Goal: Share content

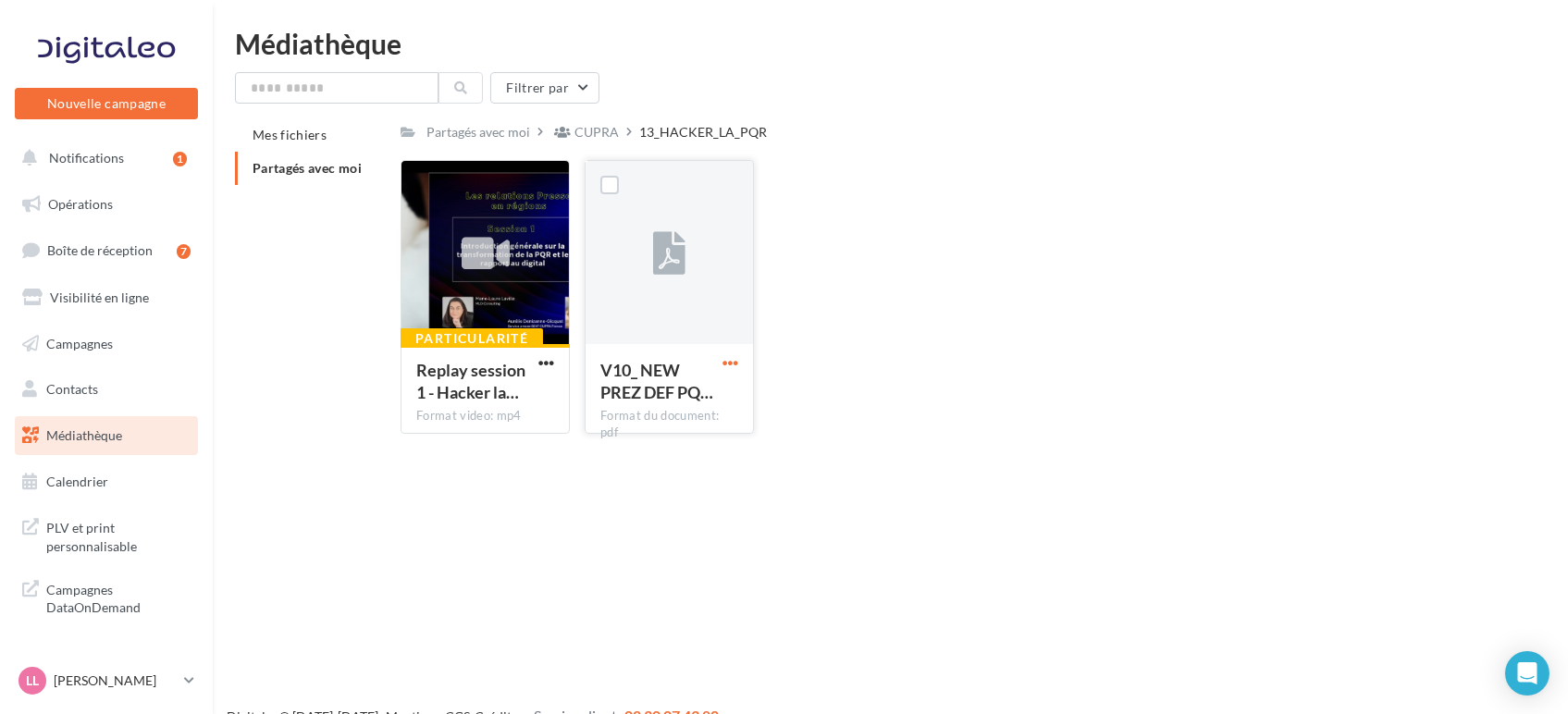
click at [725, 361] on span "button" at bounding box center [730, 363] width 16 height 16
click at [580, 400] on button "Télécharger" at bounding box center [649, 399] width 185 height 48
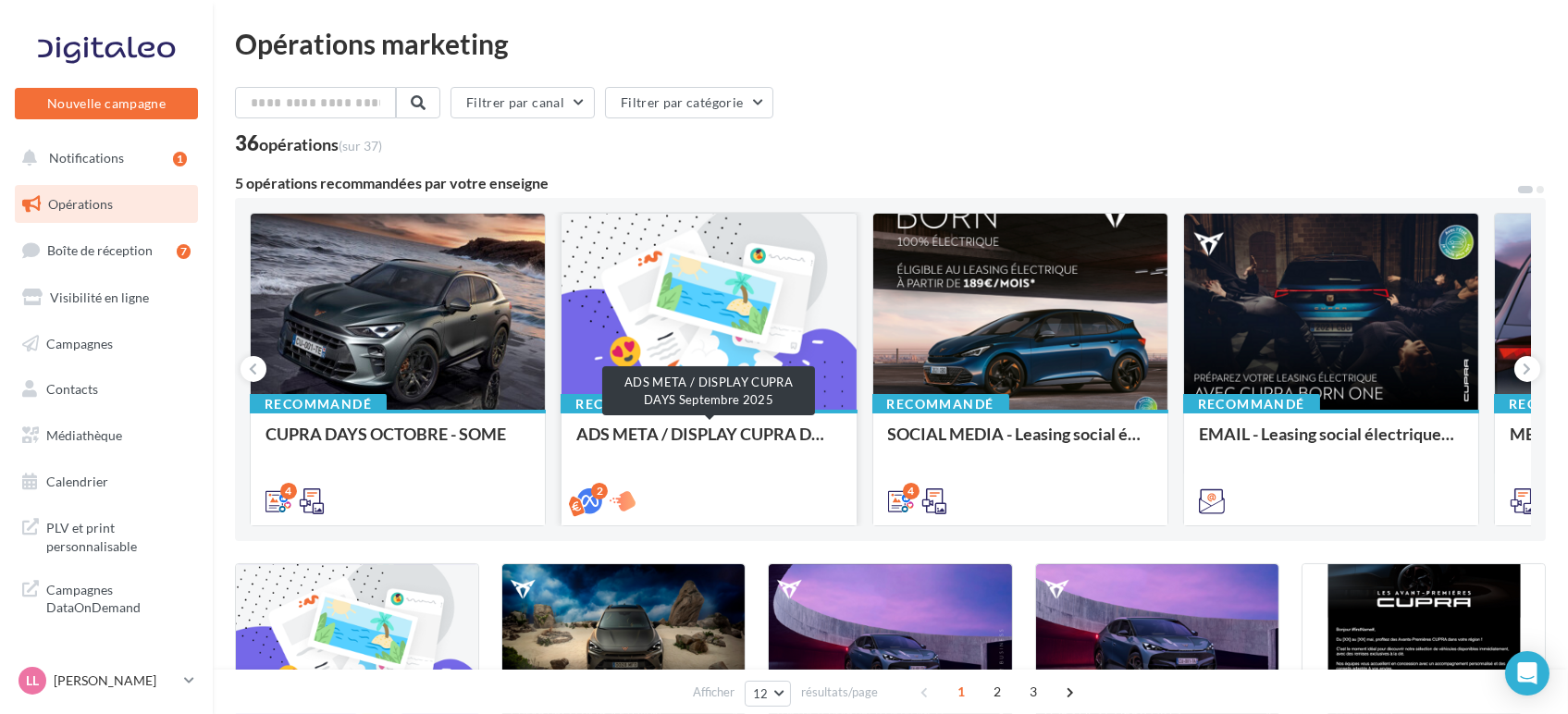
click at [705, 459] on div "ADS META / DISPLAY CUPRA DAYS Septembre 2025" at bounding box center [709, 443] width 265 height 37
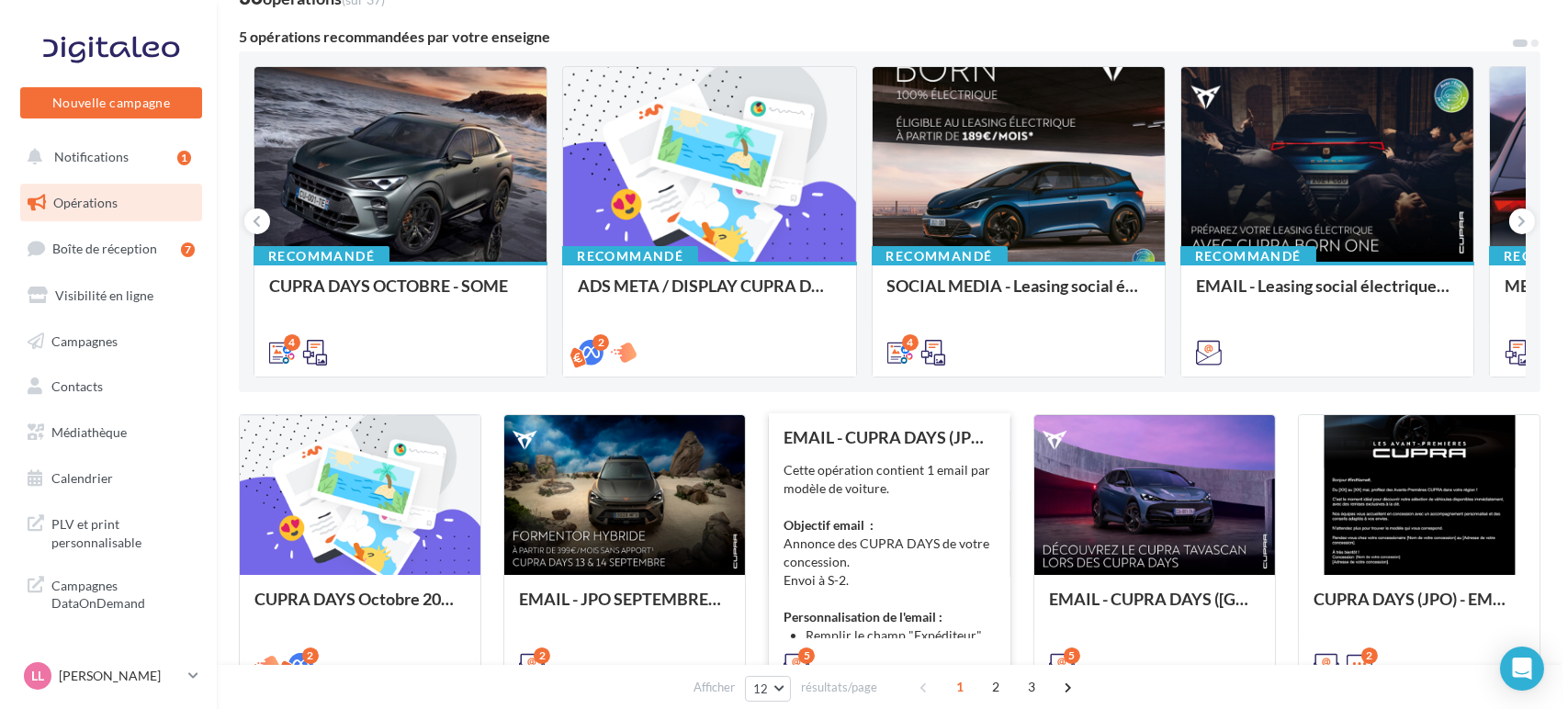
scroll to position [204, 0]
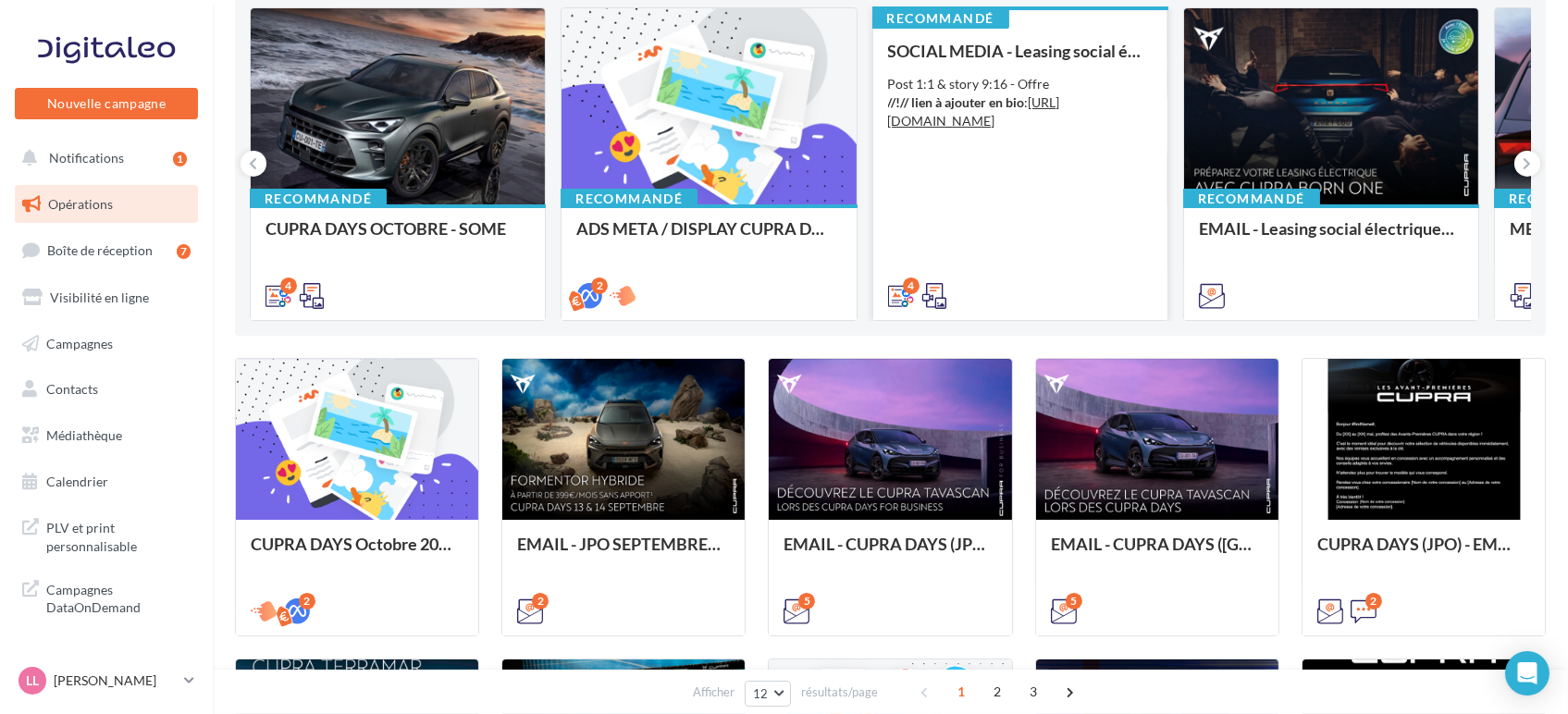
click at [1024, 259] on div "SOCIAL MEDIA - Leasing social électrique - CUPRA Born Post 1:1 & story 9:16 - O…" at bounding box center [1021, 173] width 265 height 262
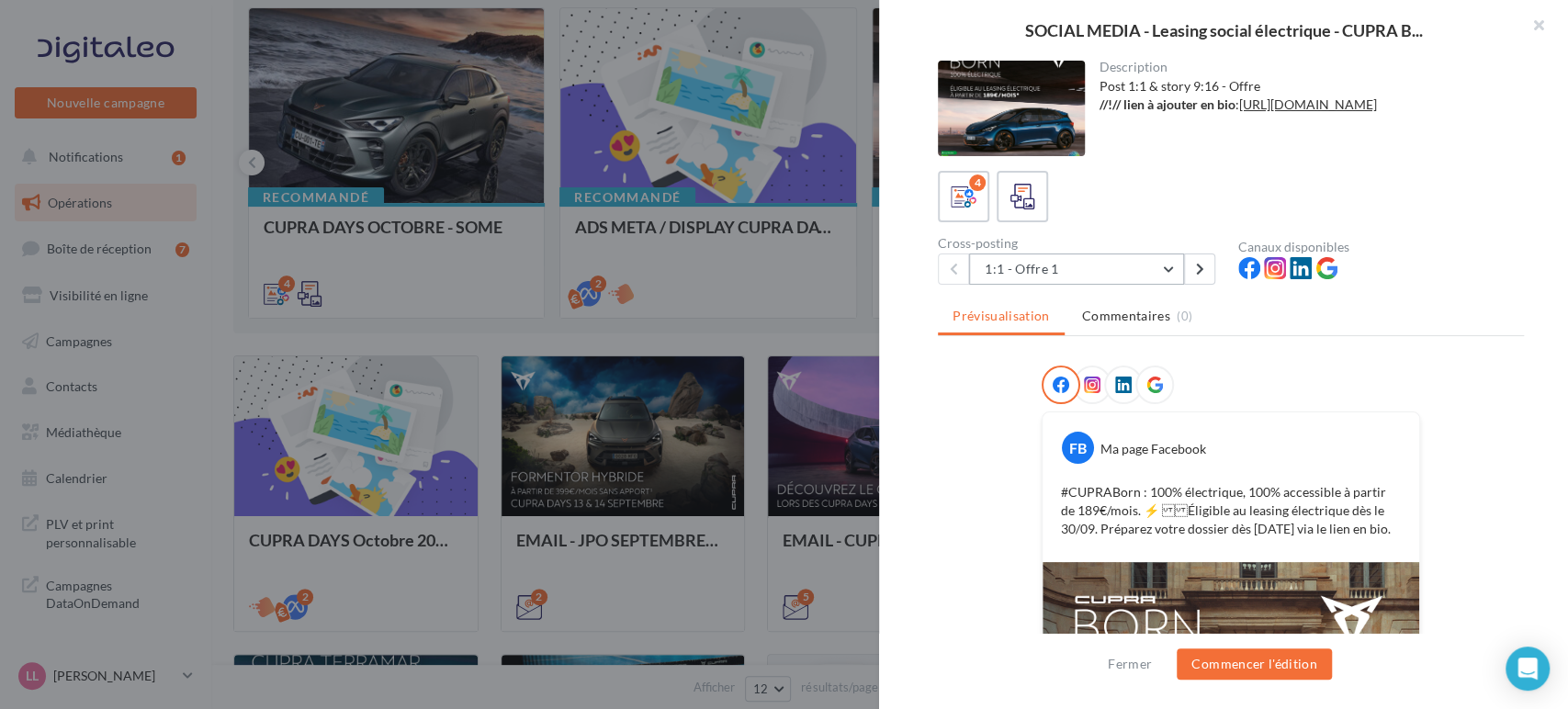
click at [1117, 277] on button "1:1 - Offre 1" at bounding box center [1076, 269] width 215 height 31
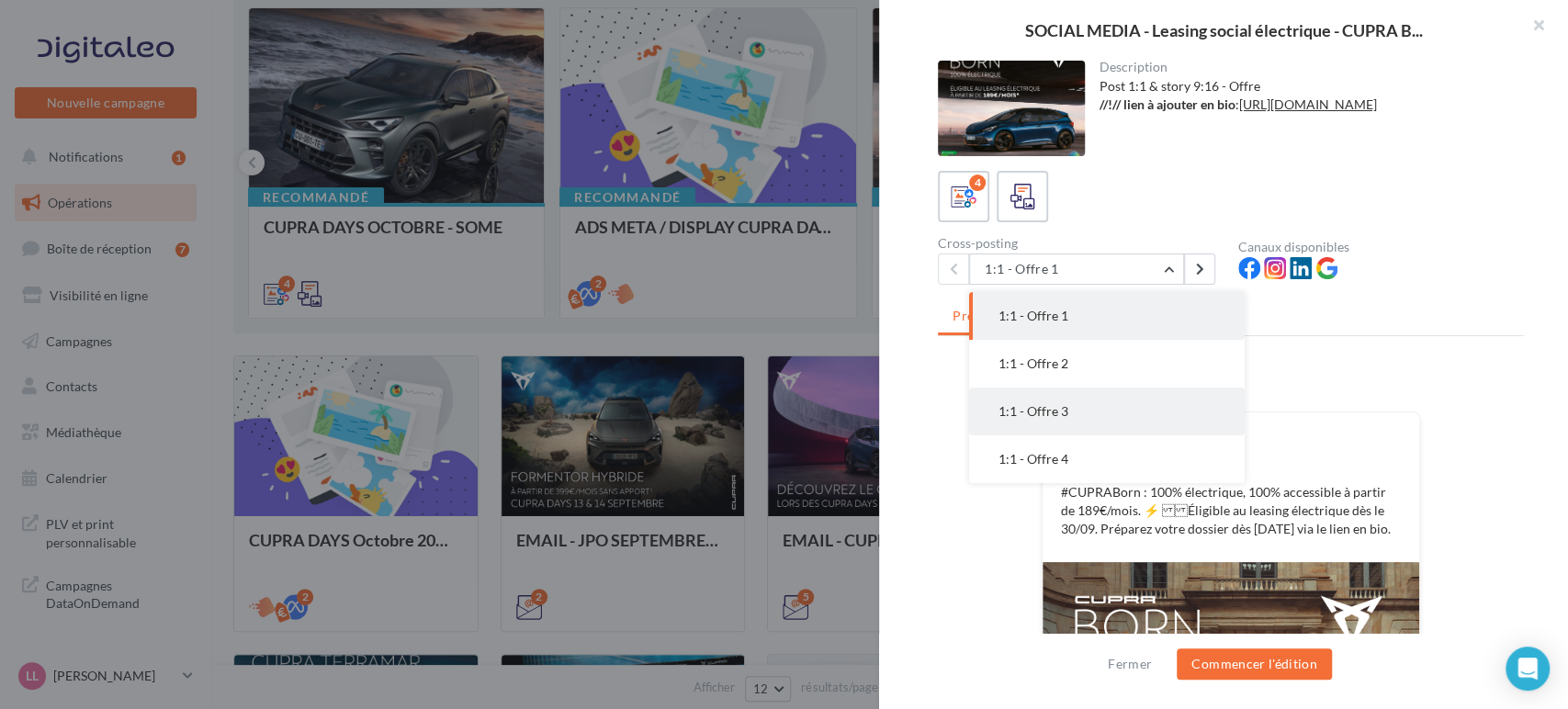
click at [1039, 403] on span "1:1 - Offre 3" at bounding box center [1033, 411] width 70 height 16
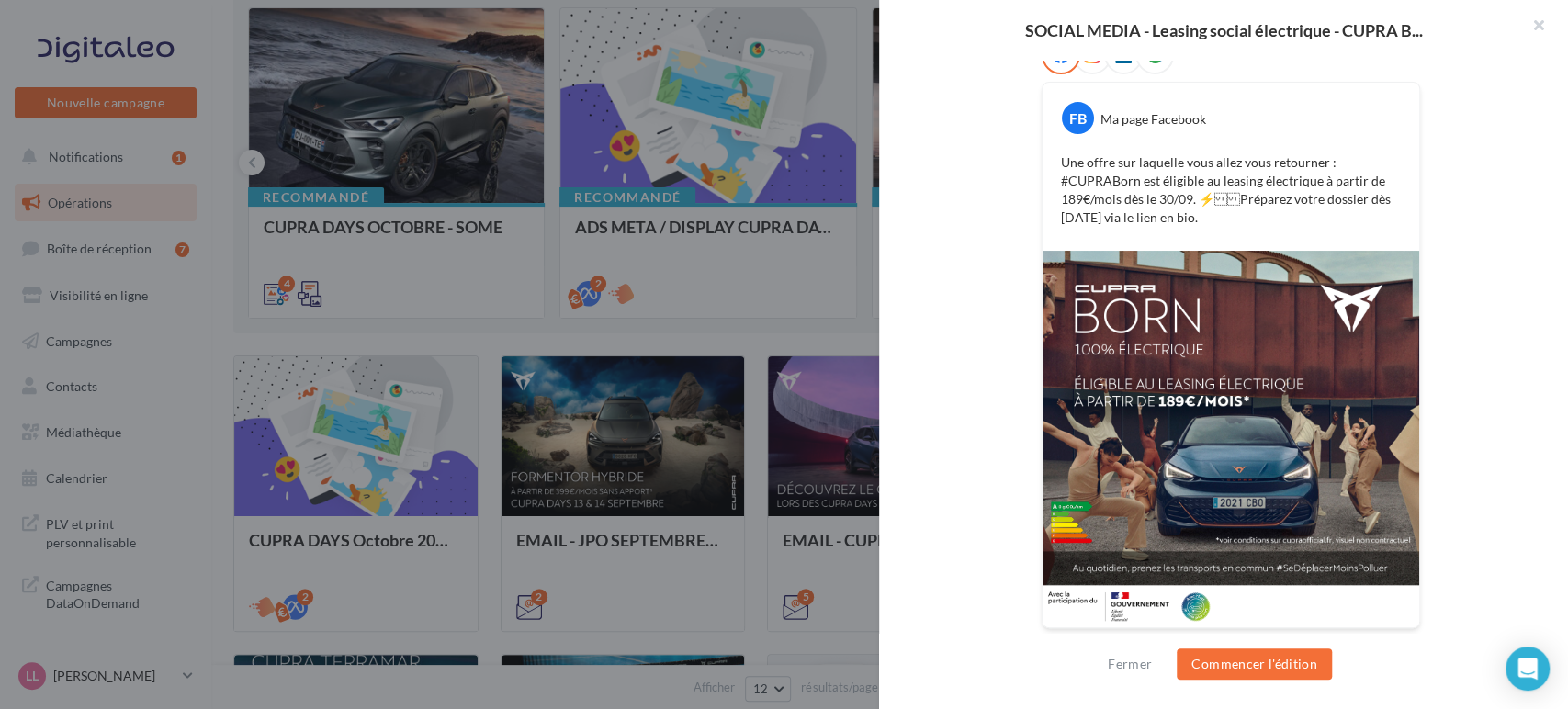
scroll to position [125, 0]
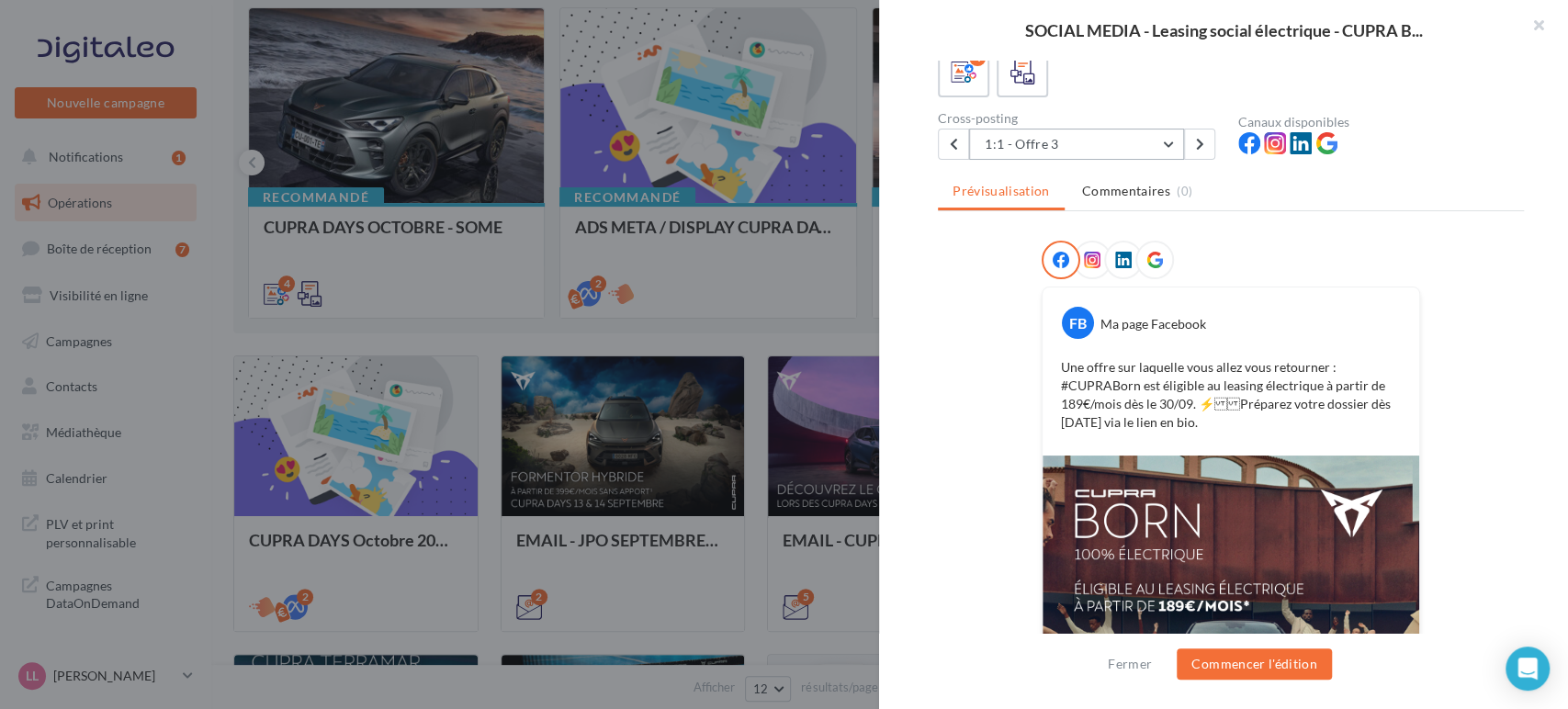
click at [1154, 148] on button "1:1 - Offre 3" at bounding box center [1076, 144] width 215 height 31
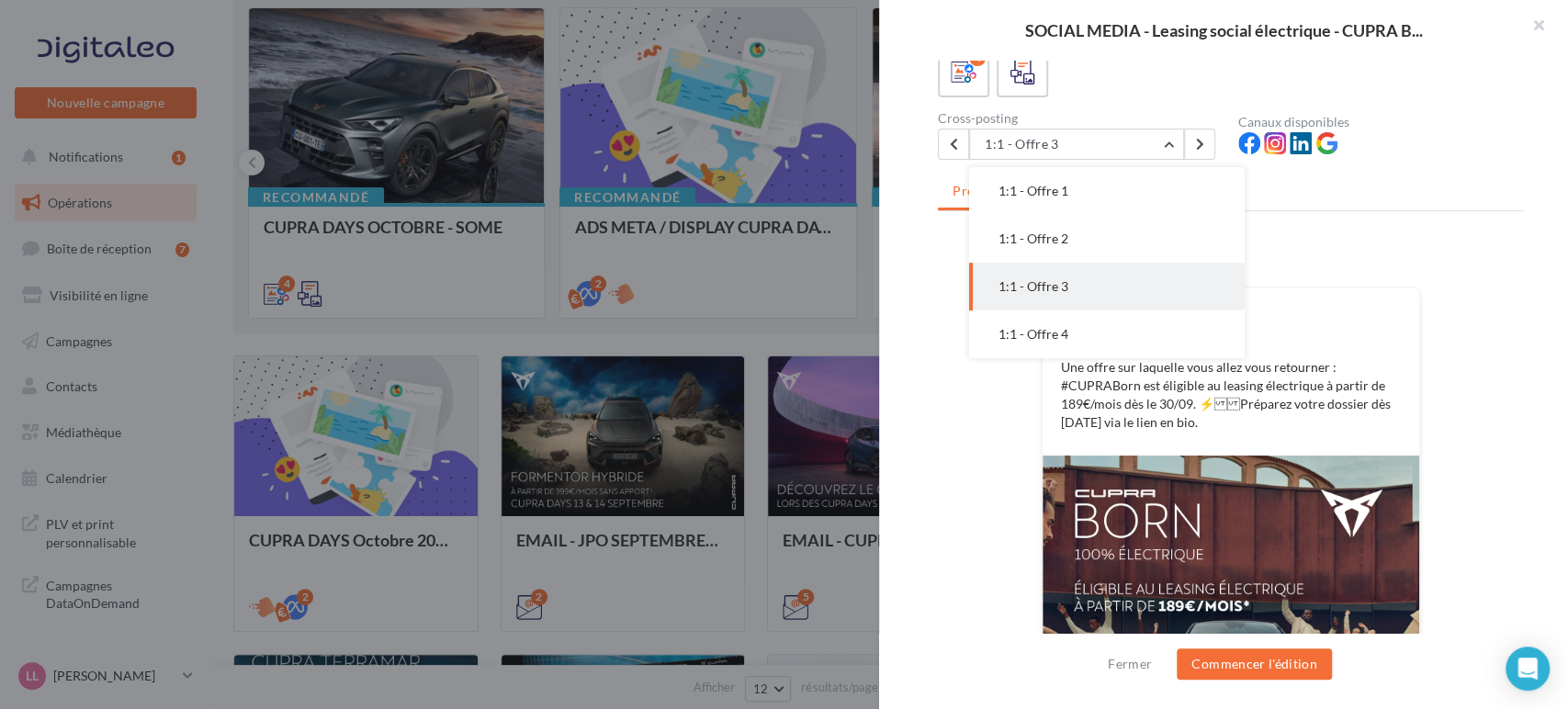
click at [1439, 344] on div "FB Ma page Facebook Une offre sur laquelle vous allez vous retourner : #CUPRABo…" at bounding box center [1230, 548] width 586 height 616
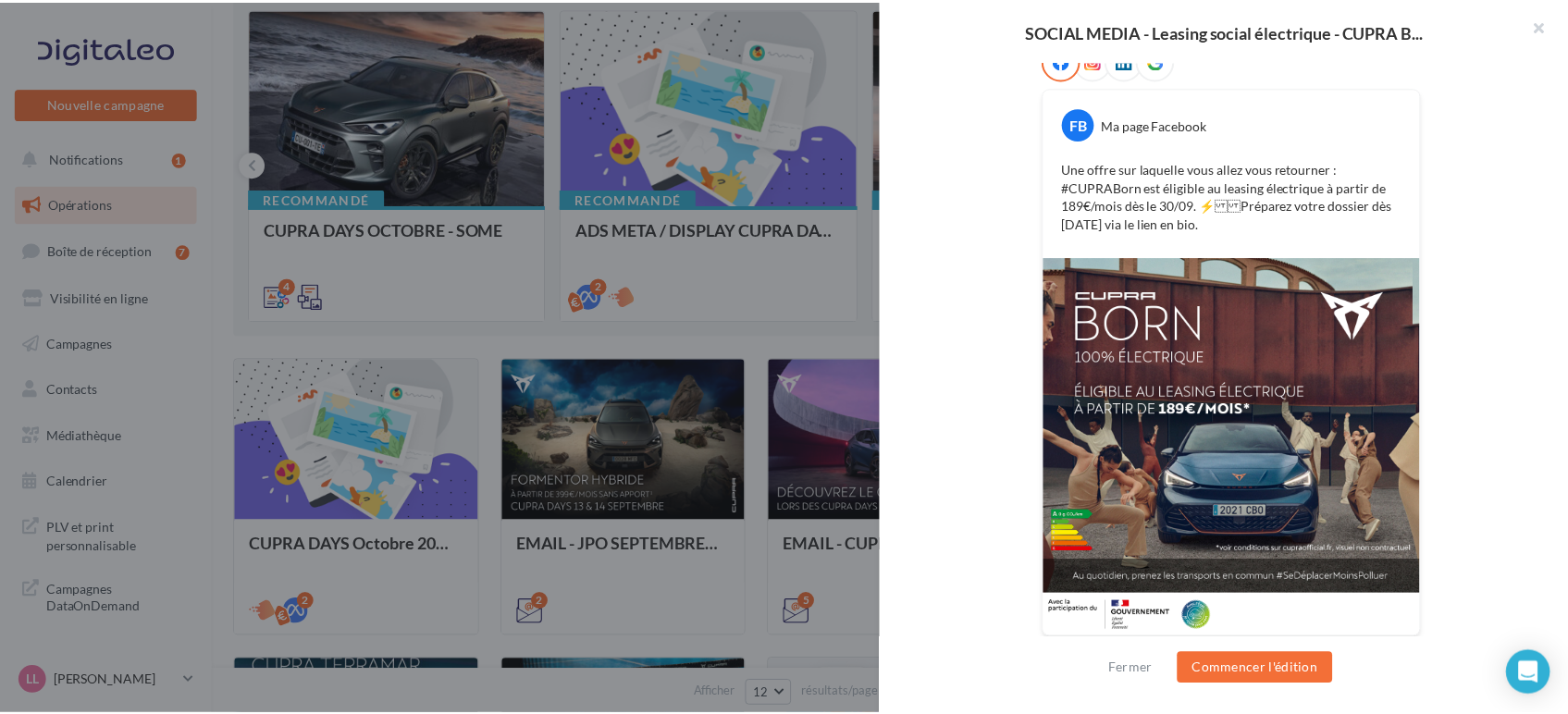
scroll to position [332, 0]
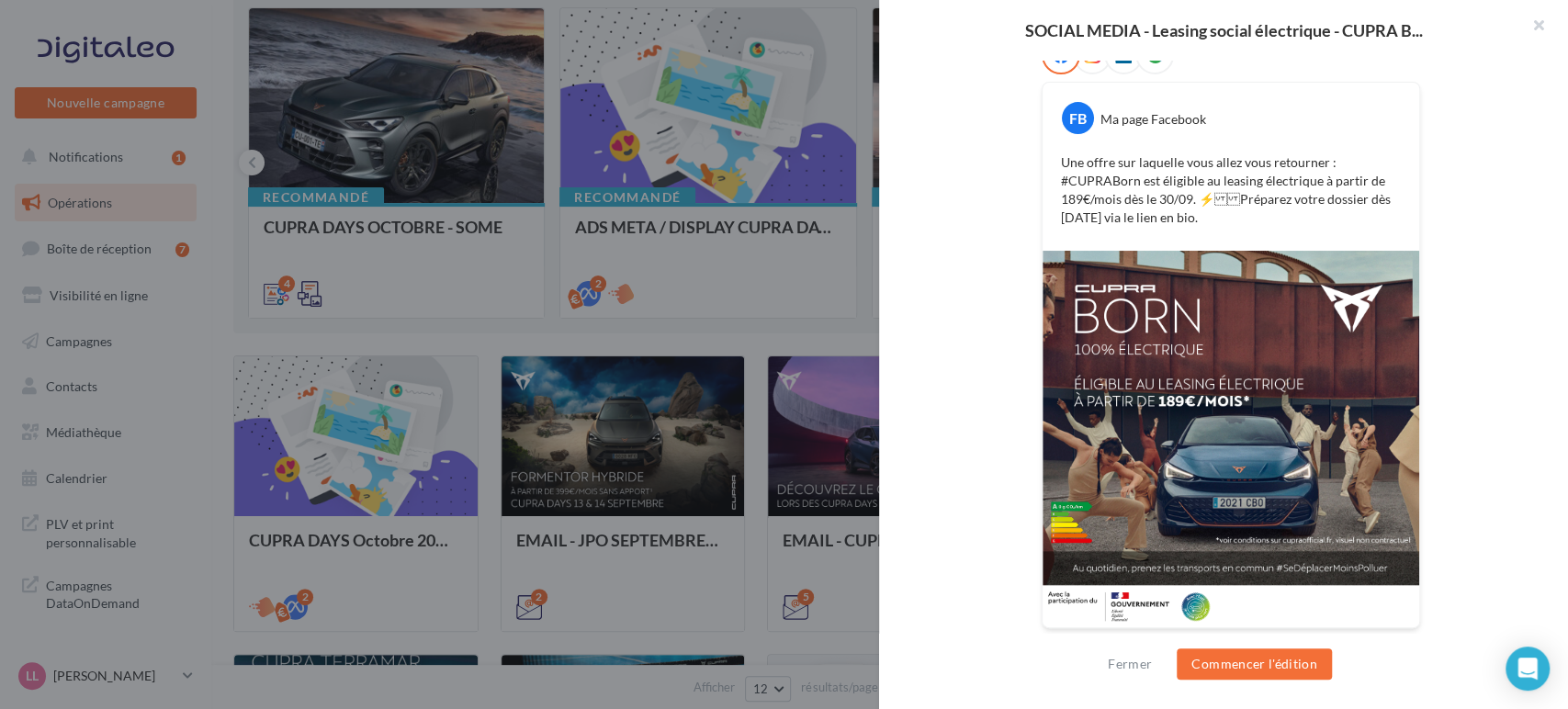
drag, startPoint x: 1234, startPoint y: 219, endPoint x: 1027, endPoint y: 158, distance: 215.8
click at [1027, 158] on div "FB Ma page Facebook Une offre sur laquelle vous allez vous retourner : #CUPRABo…" at bounding box center [1230, 344] width 586 height 616
copy p "Une offre sur laquelle vous allez vous retourner : #CUPRABorn est éligible au l…"
click at [988, 185] on div "FB Ma page Facebook Une offre sur laquelle vous allez vous retourner : #CUPRABo…" at bounding box center [1230, 344] width 586 height 616
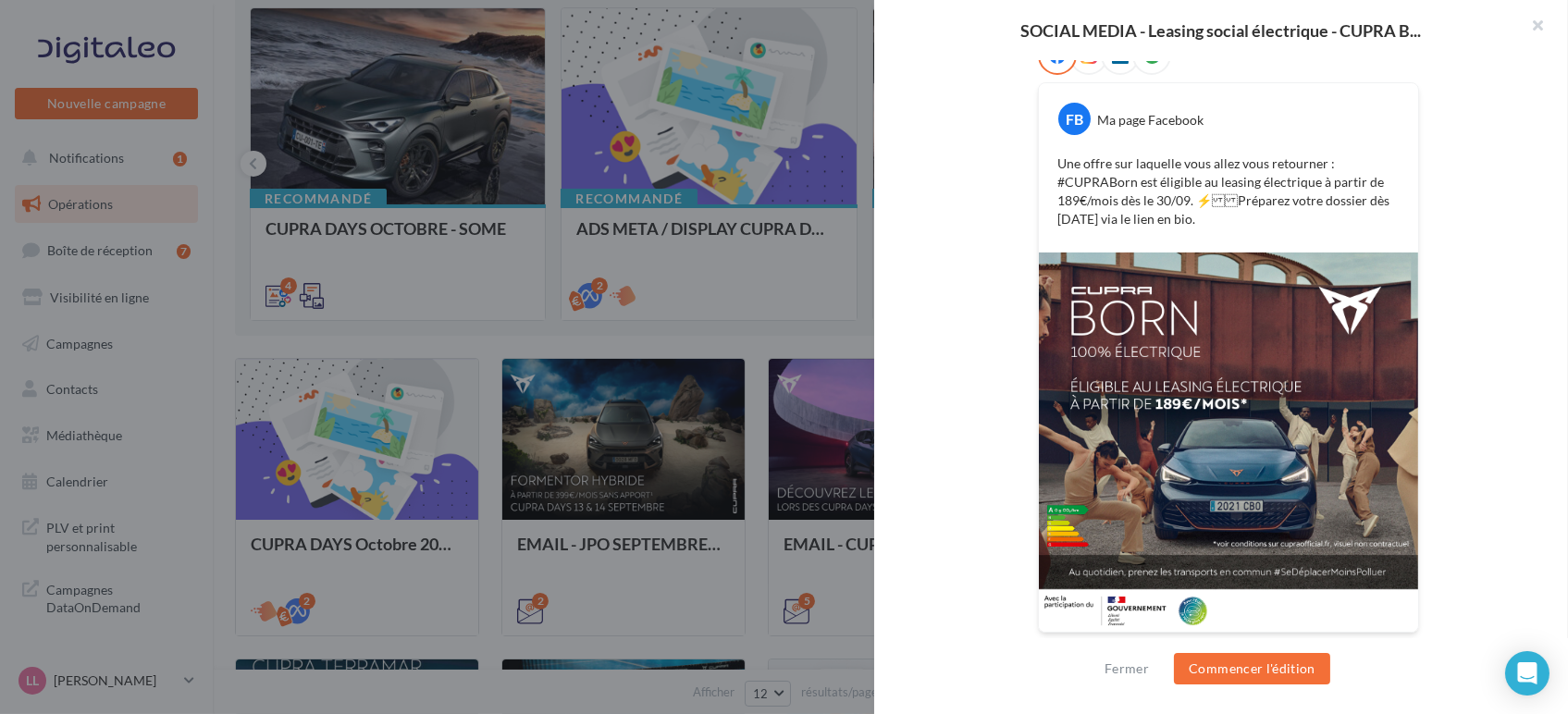
click at [767, 331] on div at bounding box center [784, 357] width 1568 height 714
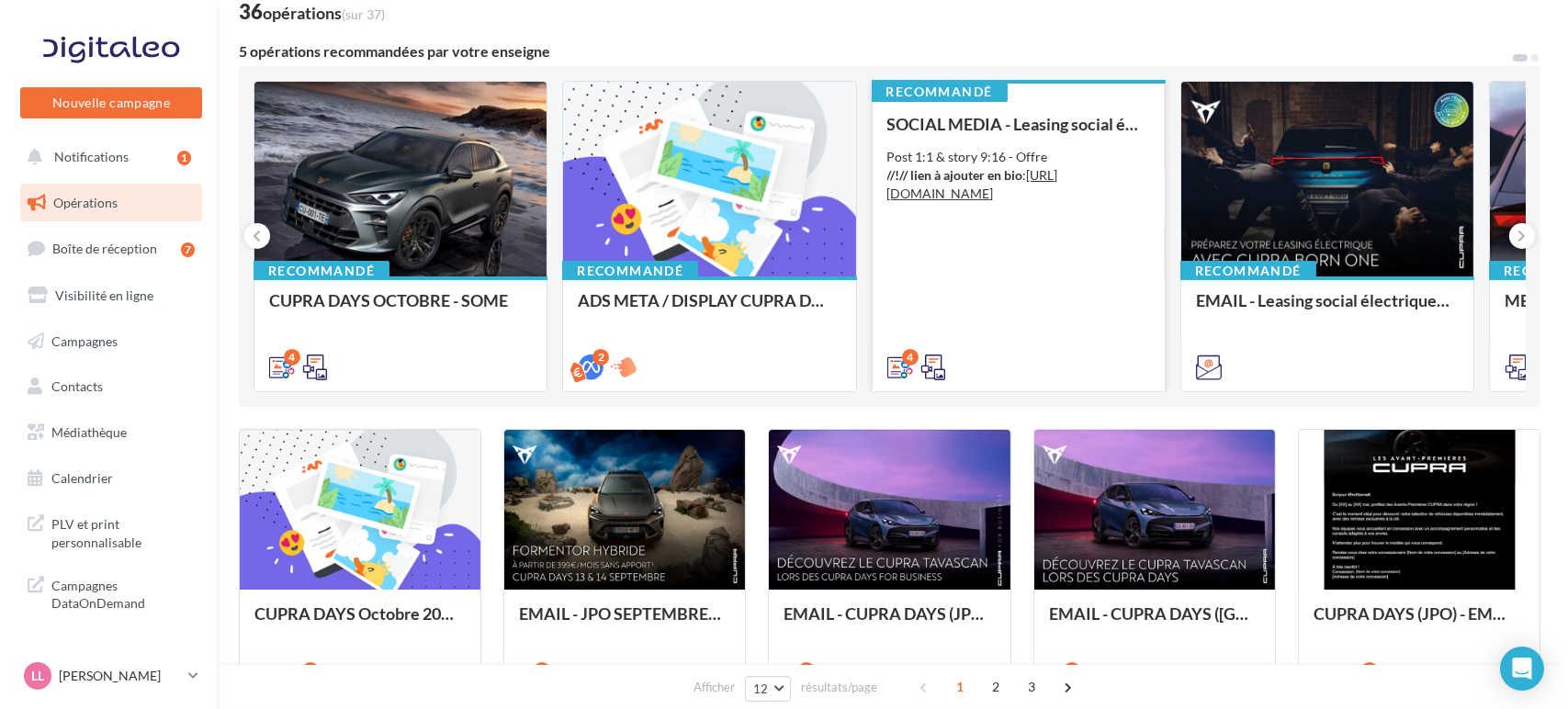
scroll to position [102, 0]
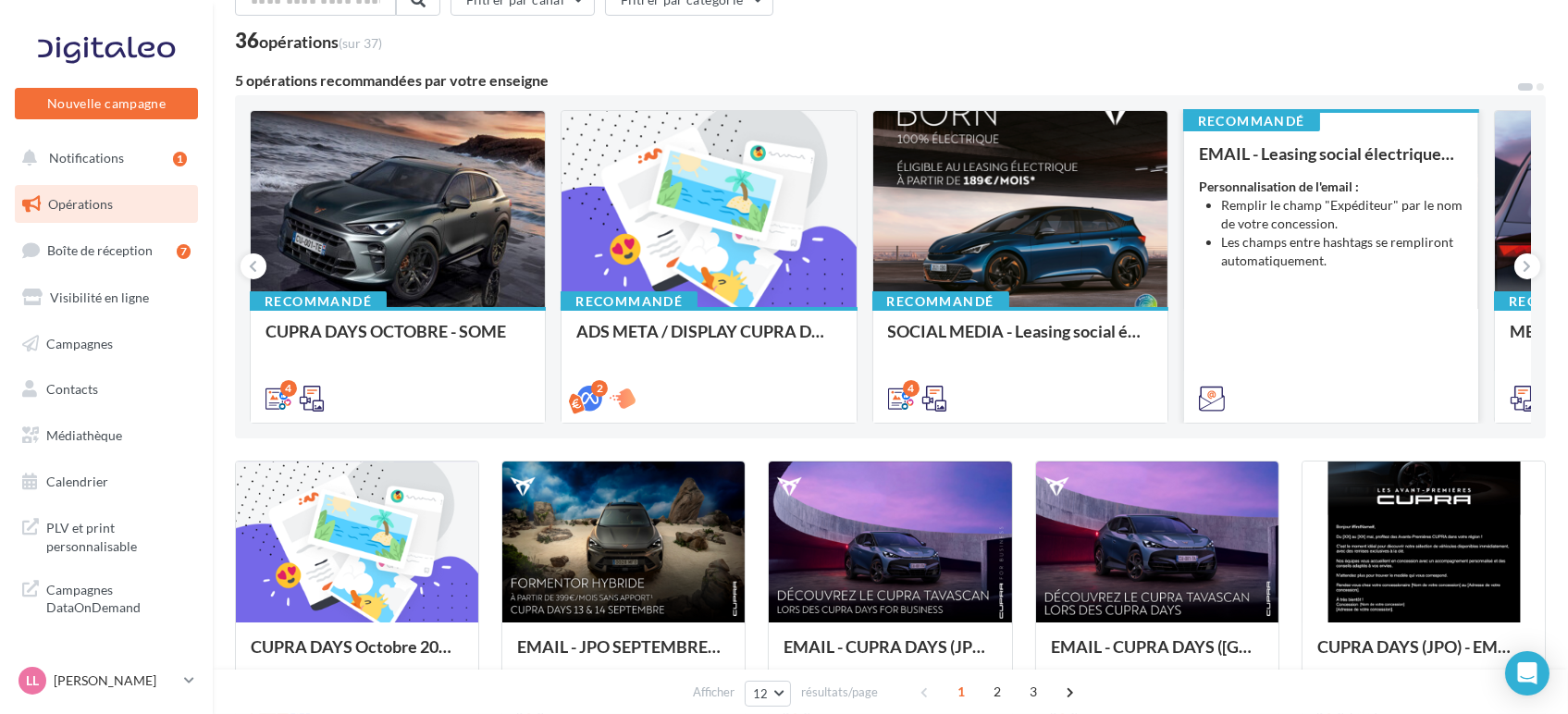
click at [1344, 358] on div "EMAIL - Leasing social électrique - CUPRA Born One Personnalisation de l'email …" at bounding box center [1332, 275] width 265 height 262
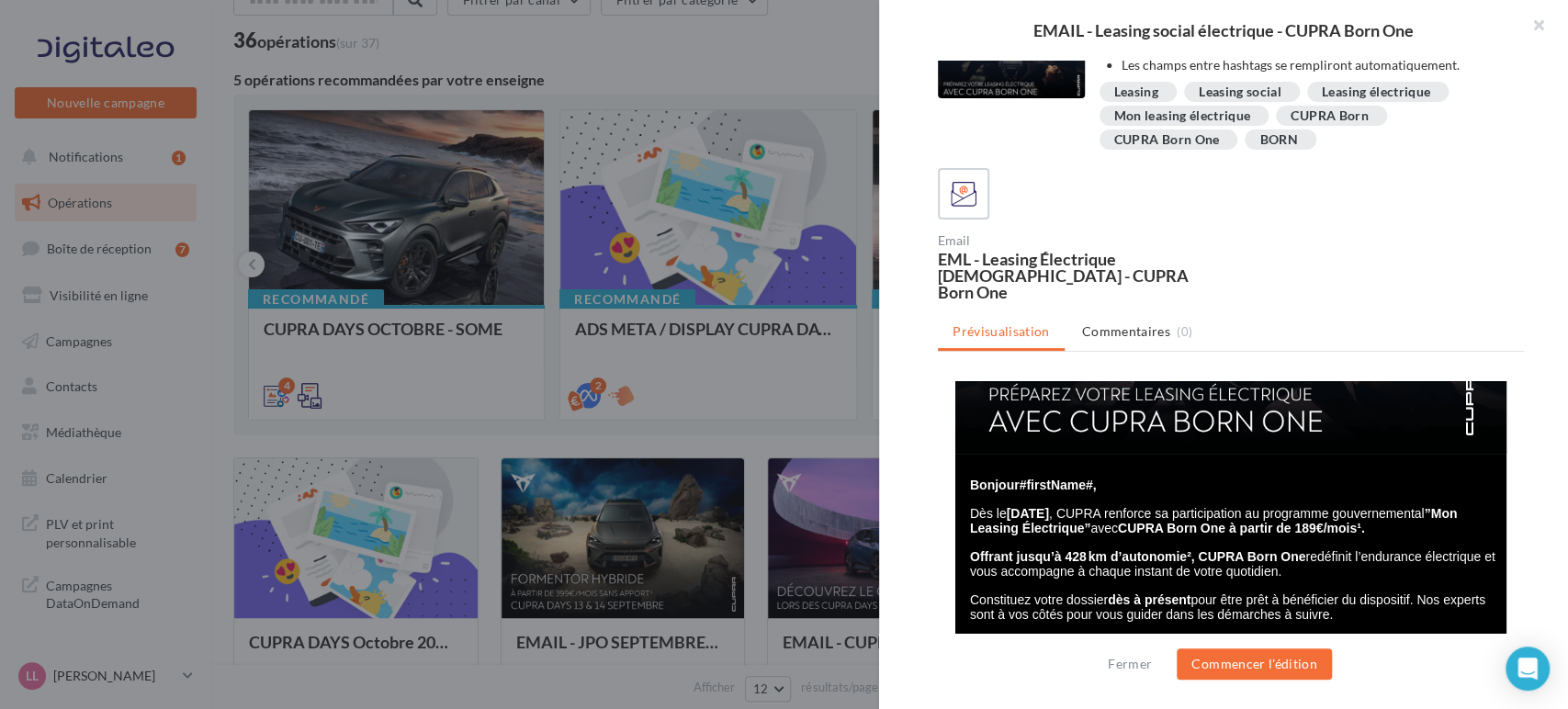
scroll to position [306, 0]
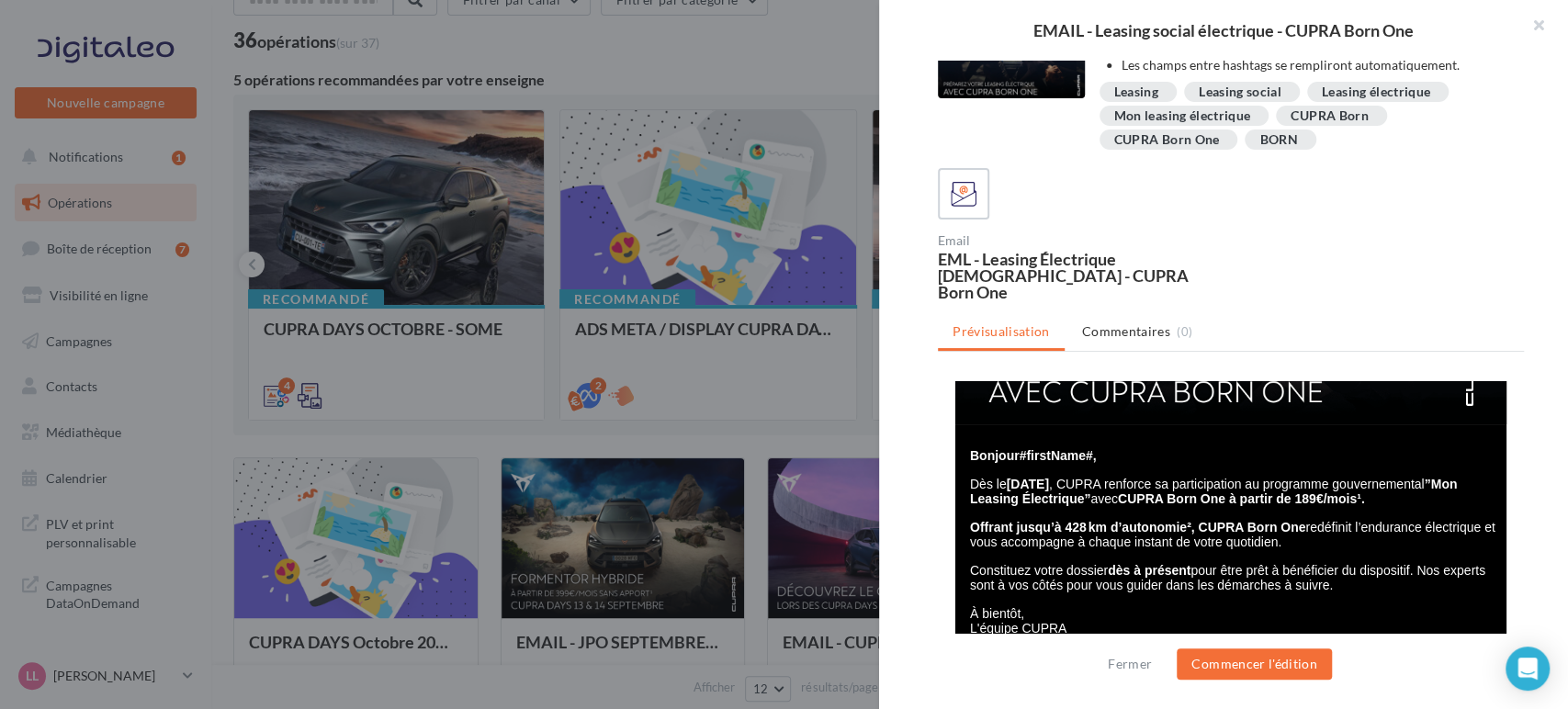
drag, startPoint x: 1296, startPoint y: 557, endPoint x: 959, endPoint y: 538, distance: 337.5
click at [970, 538] on p "Offrant jusqu’à 428 km d’autonomie², CUPRA Born One redéfinit l’endurance élect…" at bounding box center [1233, 528] width 526 height 44
copy span "Offrant jusqu’à 428 km d’autonomie², CUPRA Born One redéfinit l’endurance élect…"
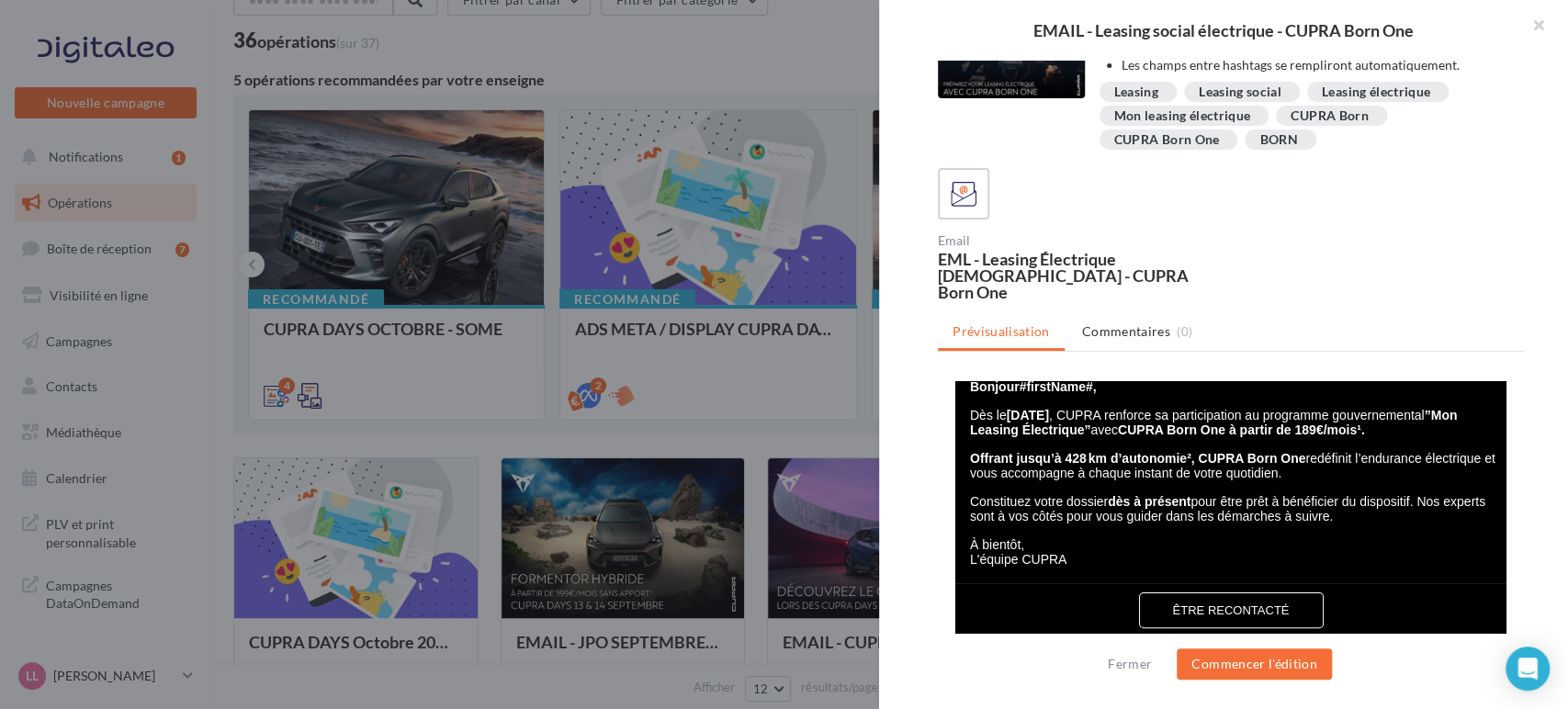
scroll to position [408, 0]
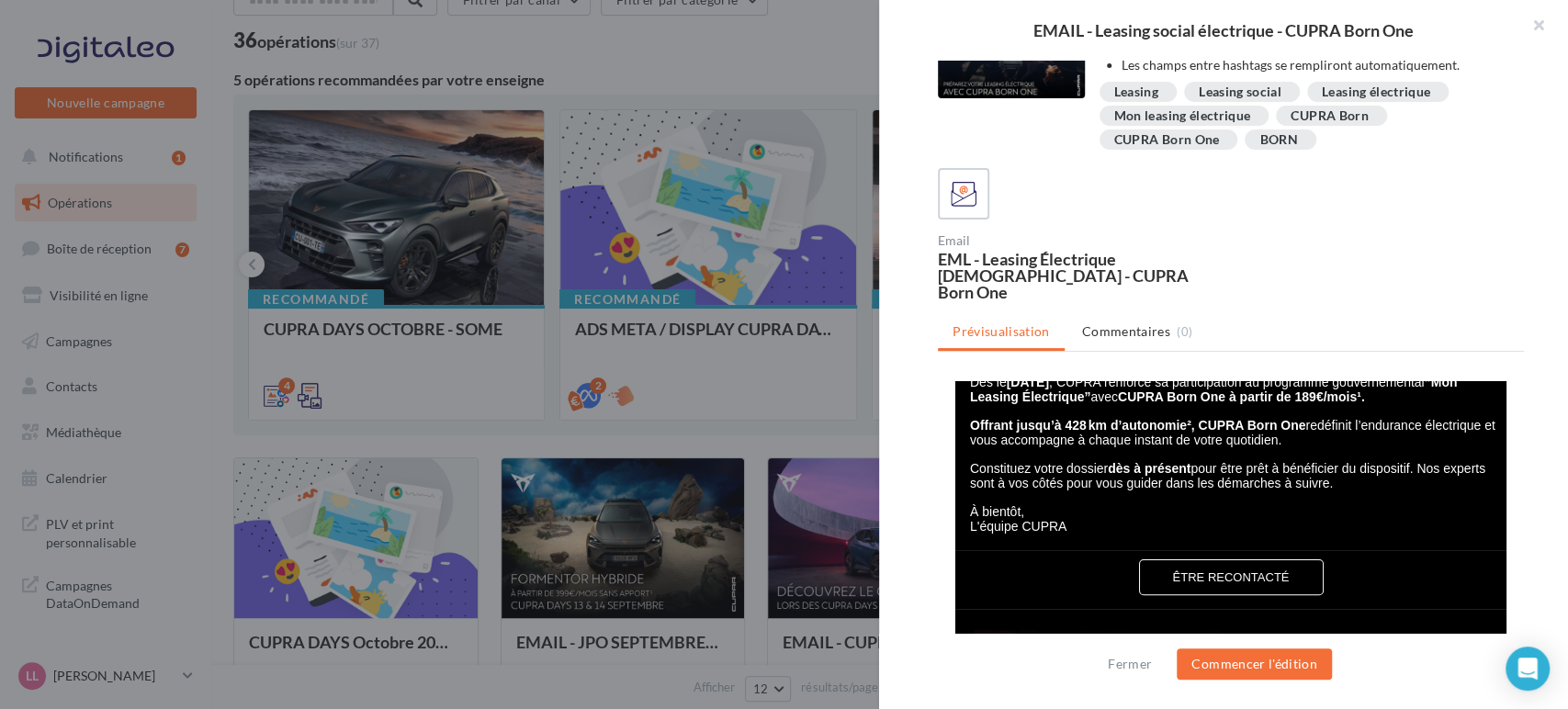
click at [1305, 490] on span "Constituez votre dossier dès à présent pour être prêt à bénéficier du dispositi…" at bounding box center [1227, 475] width 516 height 29
drag, startPoint x: 1330, startPoint y: 494, endPoint x: 960, endPoint y: 483, distance: 370.2
click at [970, 483] on p "Constituez votre dossier dès à présent pour être prêt à bénéficier du dispositi…" at bounding box center [1233, 470] width 526 height 44
copy span "Constituez votre dossier dès à présent pour être prêt à bénéficier du dispositi…"
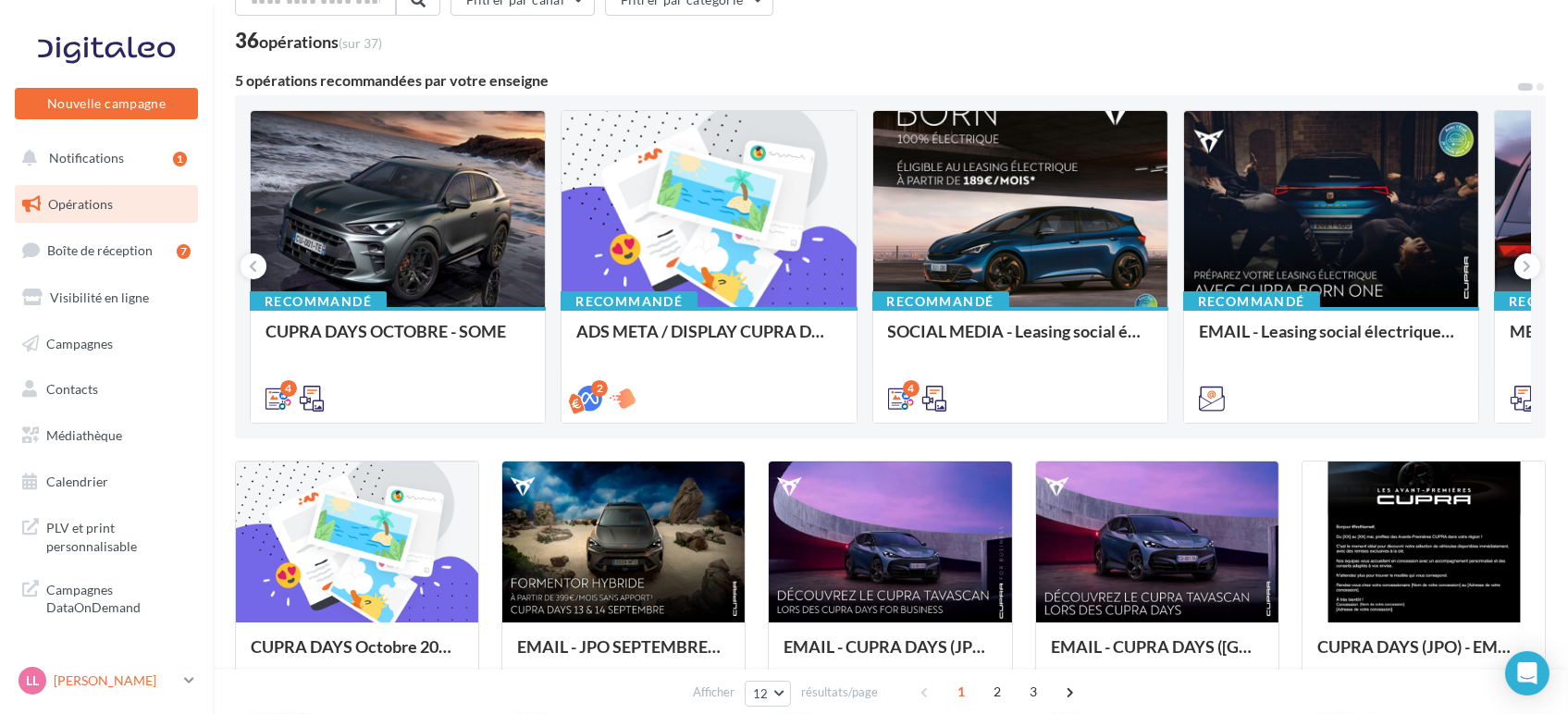
click at [162, 688] on p "[PERSON_NAME]" at bounding box center [114, 681] width 123 height 18
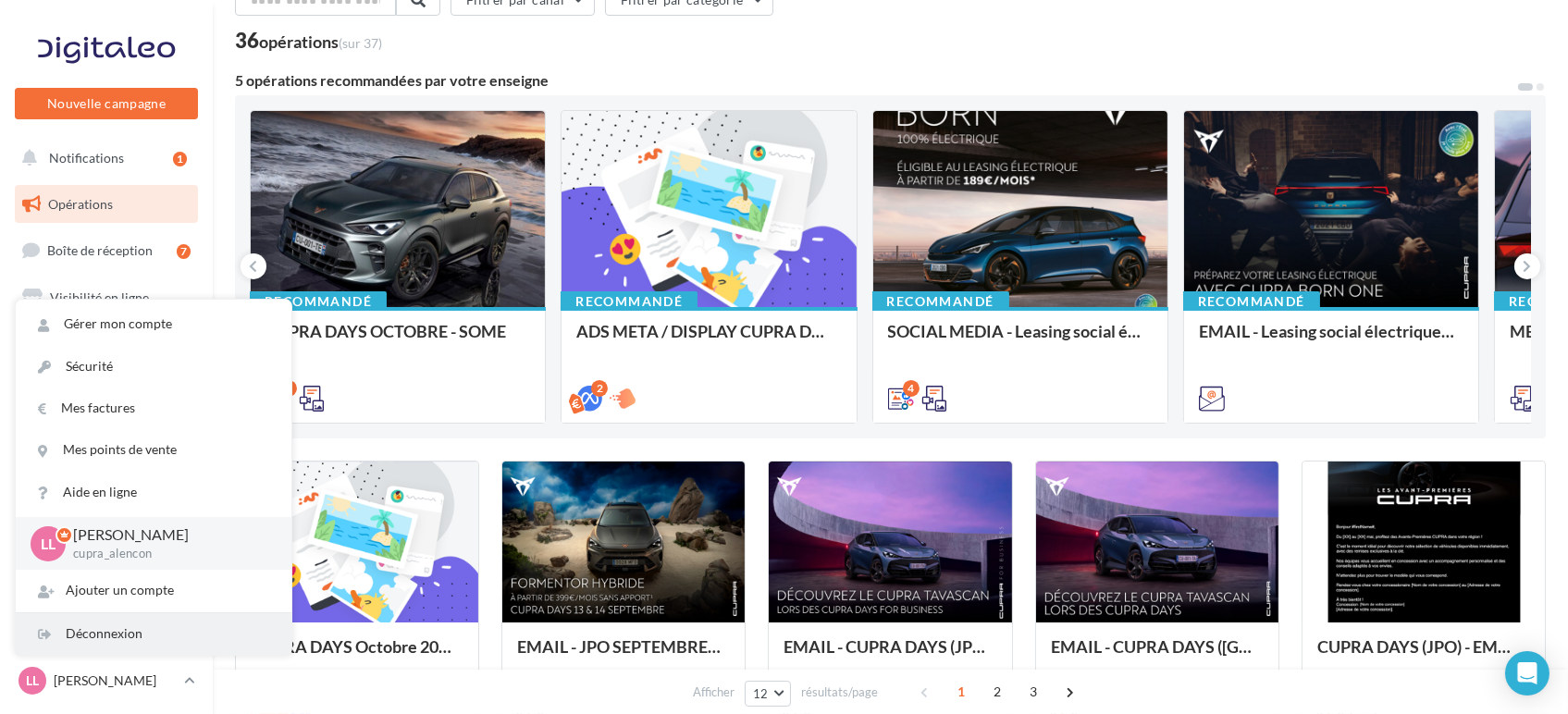
click at [68, 638] on div "Déconnexion" at bounding box center [153, 635] width 275 height 42
